Goal: Task Accomplishment & Management: Manage account settings

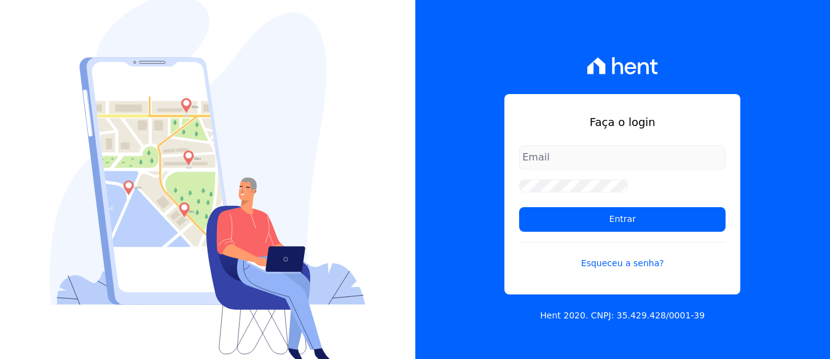
scroll to position [40, 0]
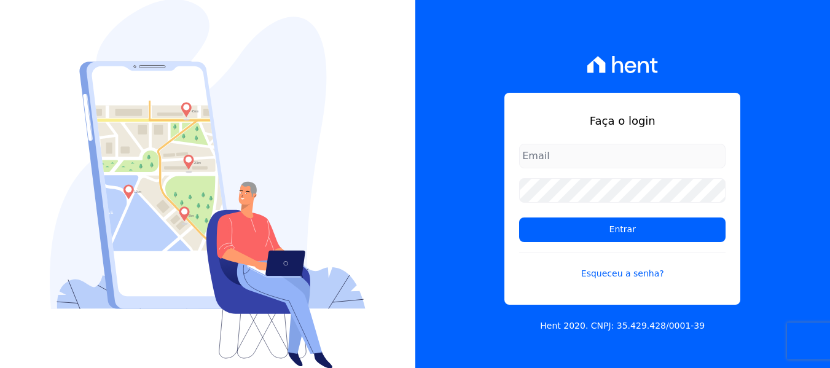
click at [598, 155] on input "email" at bounding box center [622, 156] width 206 height 25
type input "[PERSON_NAME][EMAIL_ADDRESS][DOMAIN_NAME]"
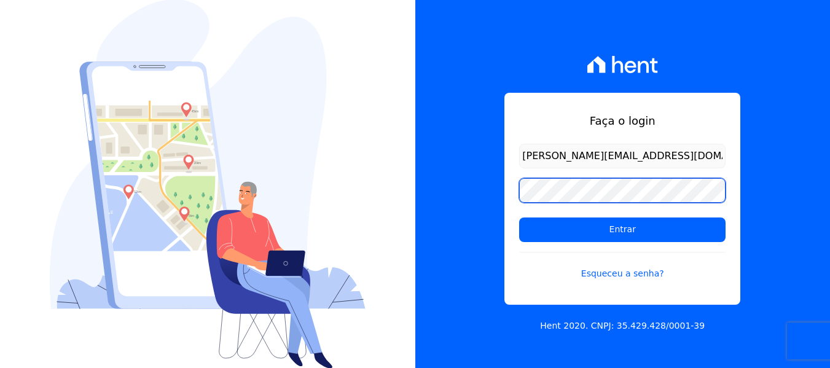
click at [519, 217] on input "Entrar" at bounding box center [622, 229] width 206 height 25
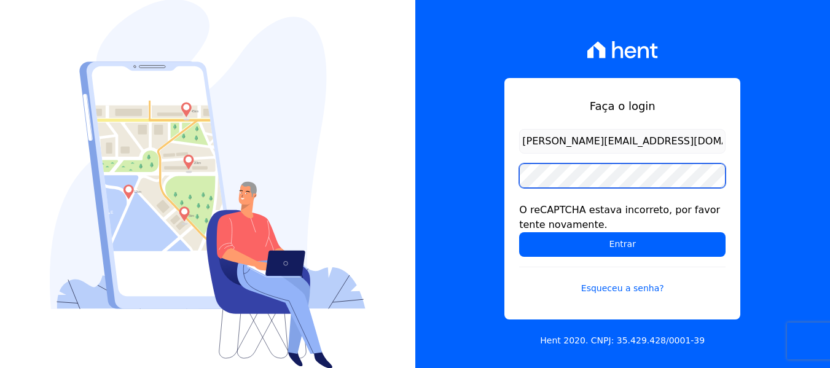
click at [519, 232] on input "Entrar" at bounding box center [622, 244] width 206 height 25
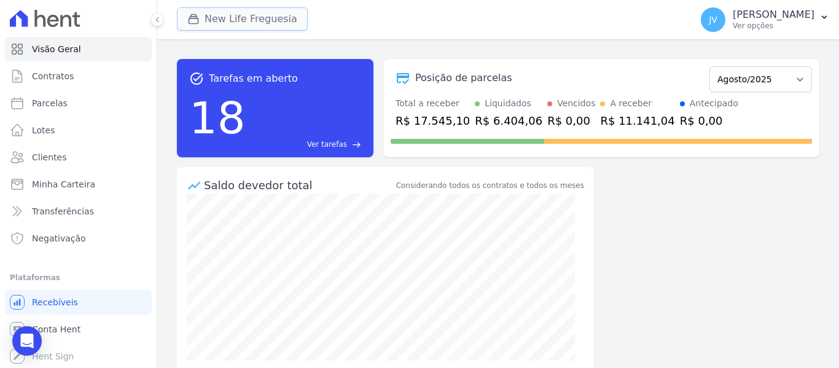
click at [240, 24] on button "New Life Freguesia" at bounding box center [242, 18] width 131 height 23
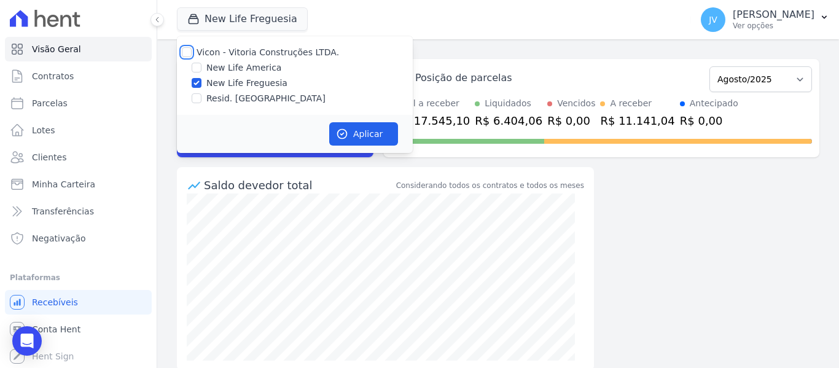
click at [182, 49] on input "Vicon - Vitoria Construções LTDA." at bounding box center [187, 52] width 10 height 10
checkbox input "true"
click at [392, 132] on button "Aplicar" at bounding box center [363, 133] width 69 height 23
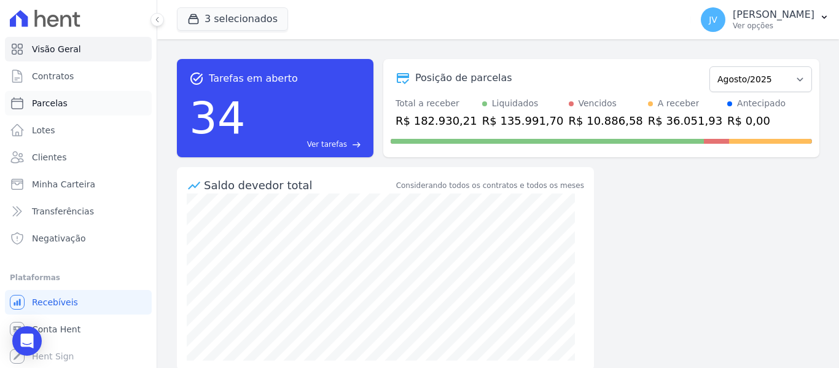
click at [53, 103] on span "Parcelas" at bounding box center [50, 103] width 36 height 12
select select
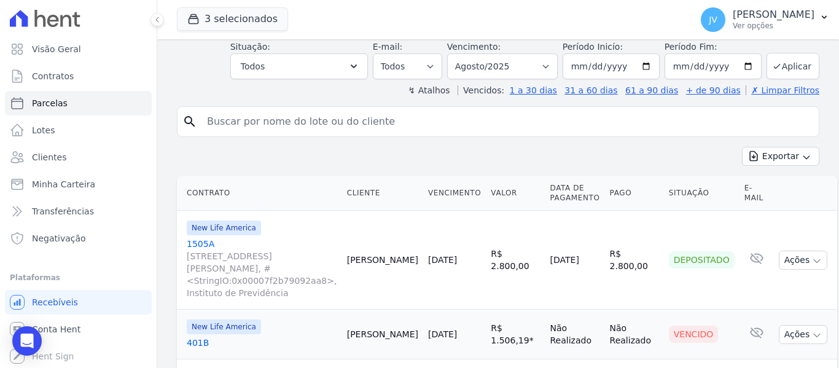
scroll to position [246, 0]
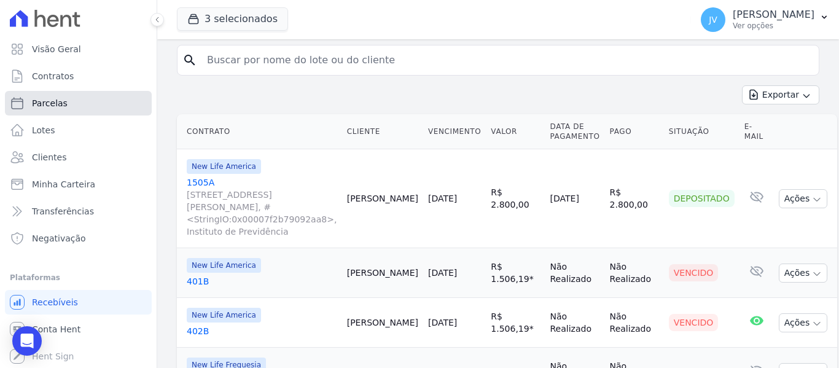
click at [69, 104] on link "Parcelas" at bounding box center [78, 103] width 147 height 25
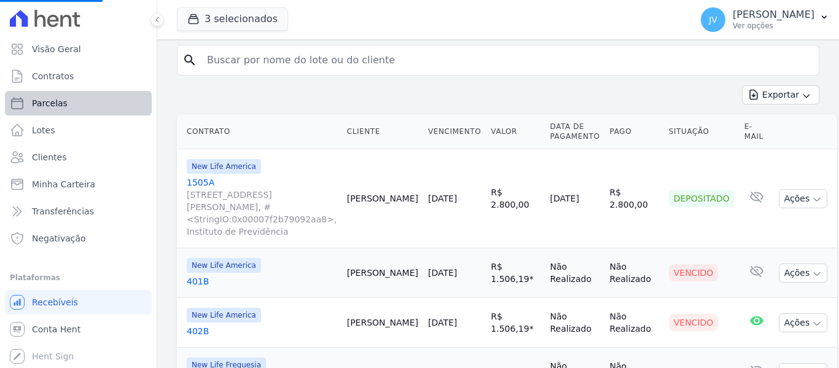
select select
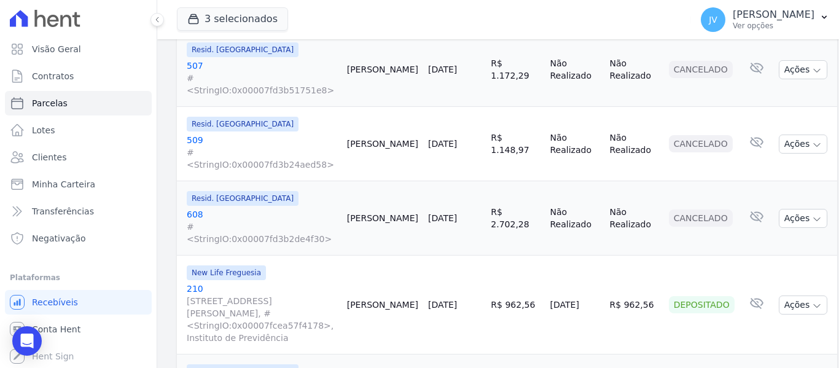
scroll to position [1754, 0]
